Goal: Task Accomplishment & Management: Manage account settings

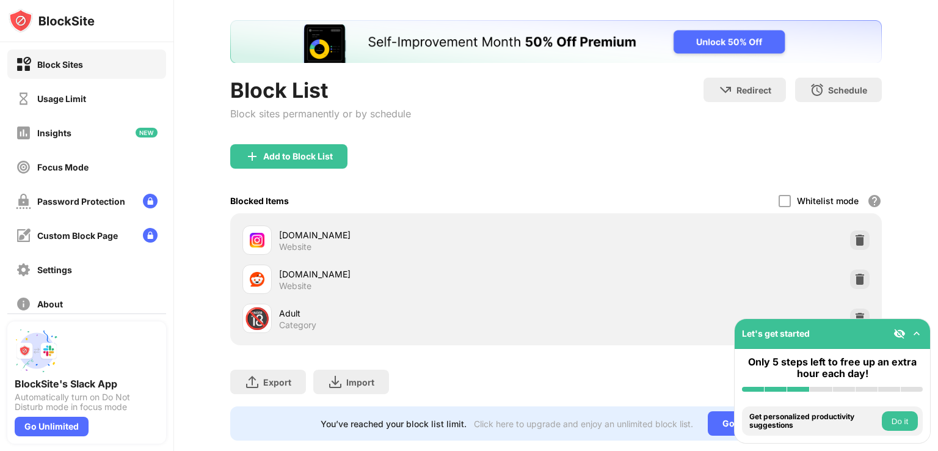
scroll to position [89, 0]
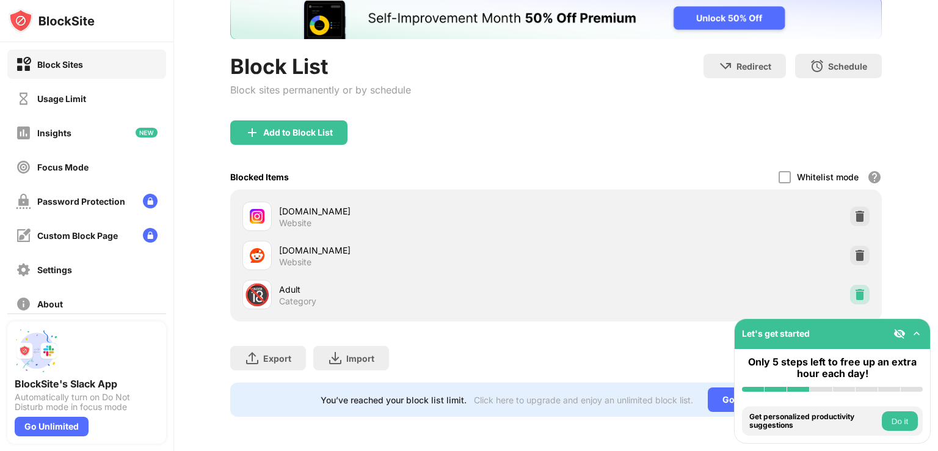
click at [854, 288] on img at bounding box center [860, 294] width 12 height 12
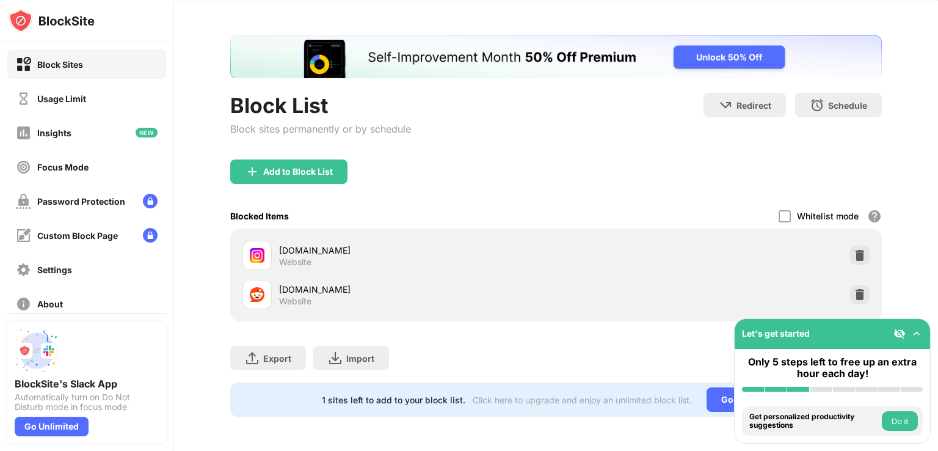
scroll to position [49, 0]
click at [854, 288] on img at bounding box center [860, 294] width 12 height 12
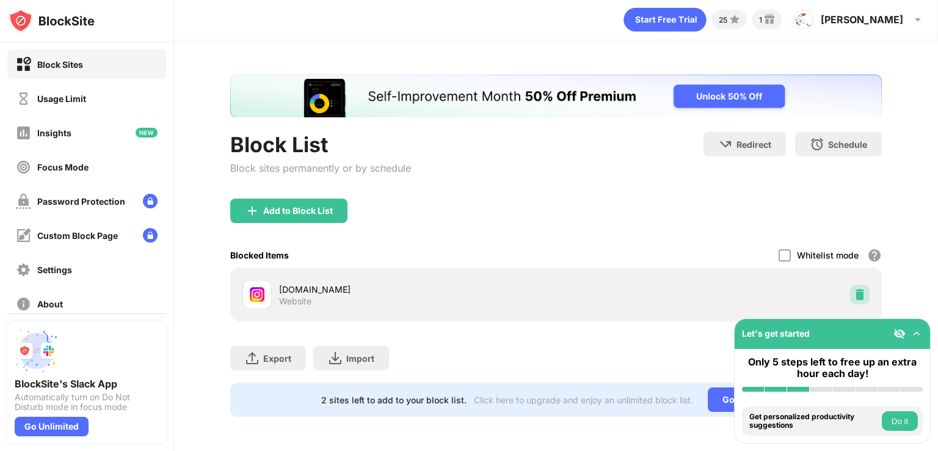
click at [854, 288] on img at bounding box center [860, 294] width 12 height 12
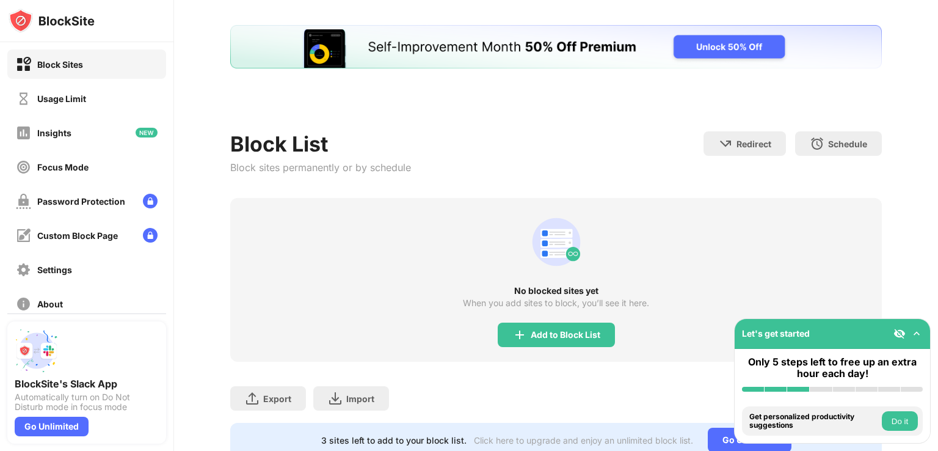
scroll to position [0, 0]
